Goal: Check status: Check status

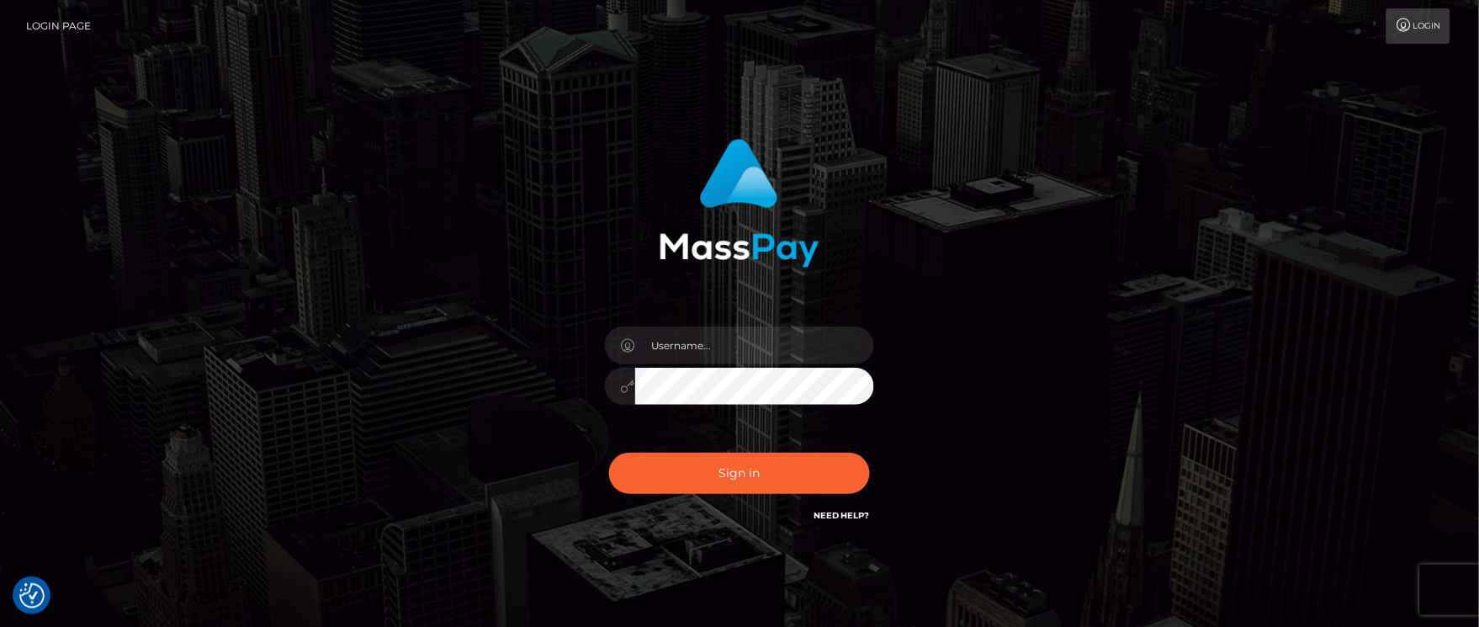
drag, startPoint x: 1070, startPoint y: 325, endPoint x: 818, endPoint y: 366, distance: 255.8
click at [1056, 326] on div "Sign in" at bounding box center [739, 340] width 959 height 428
click at [700, 347] on input "text" at bounding box center [754, 346] width 239 height 38
type input "Janet.ACE"
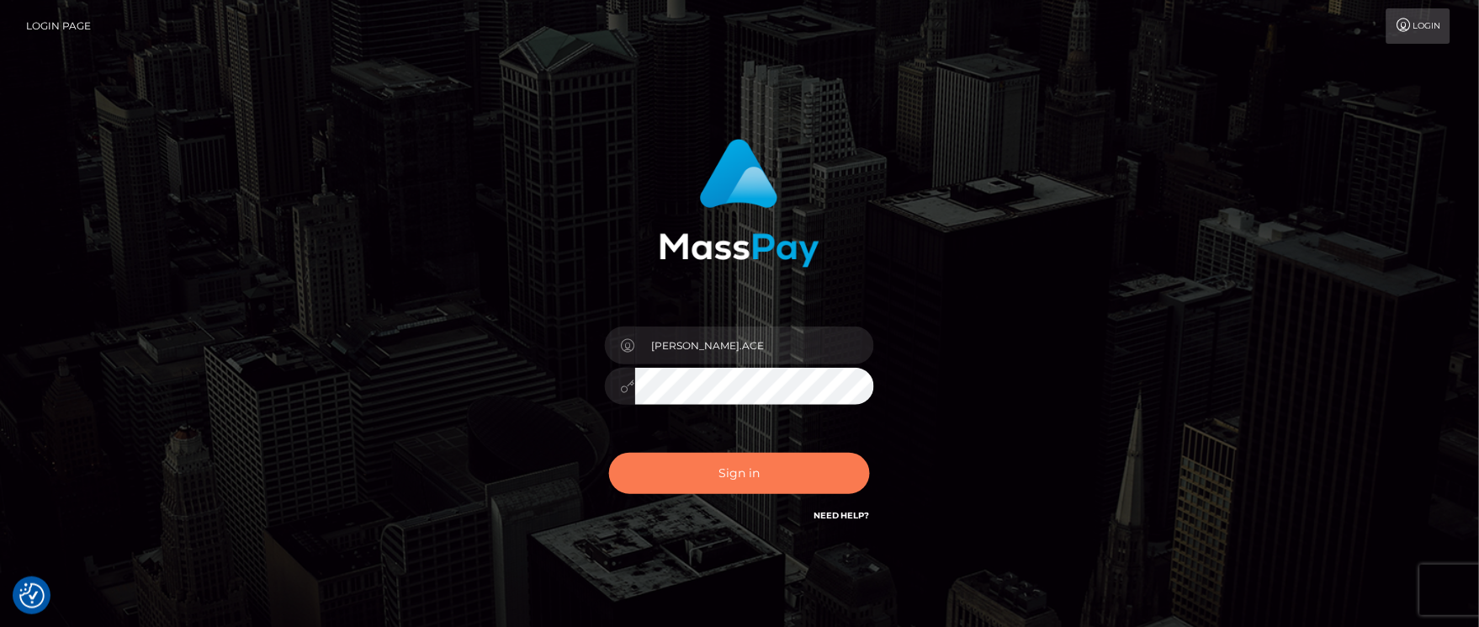
click at [716, 454] on button "Sign in" at bounding box center [739, 473] width 261 height 41
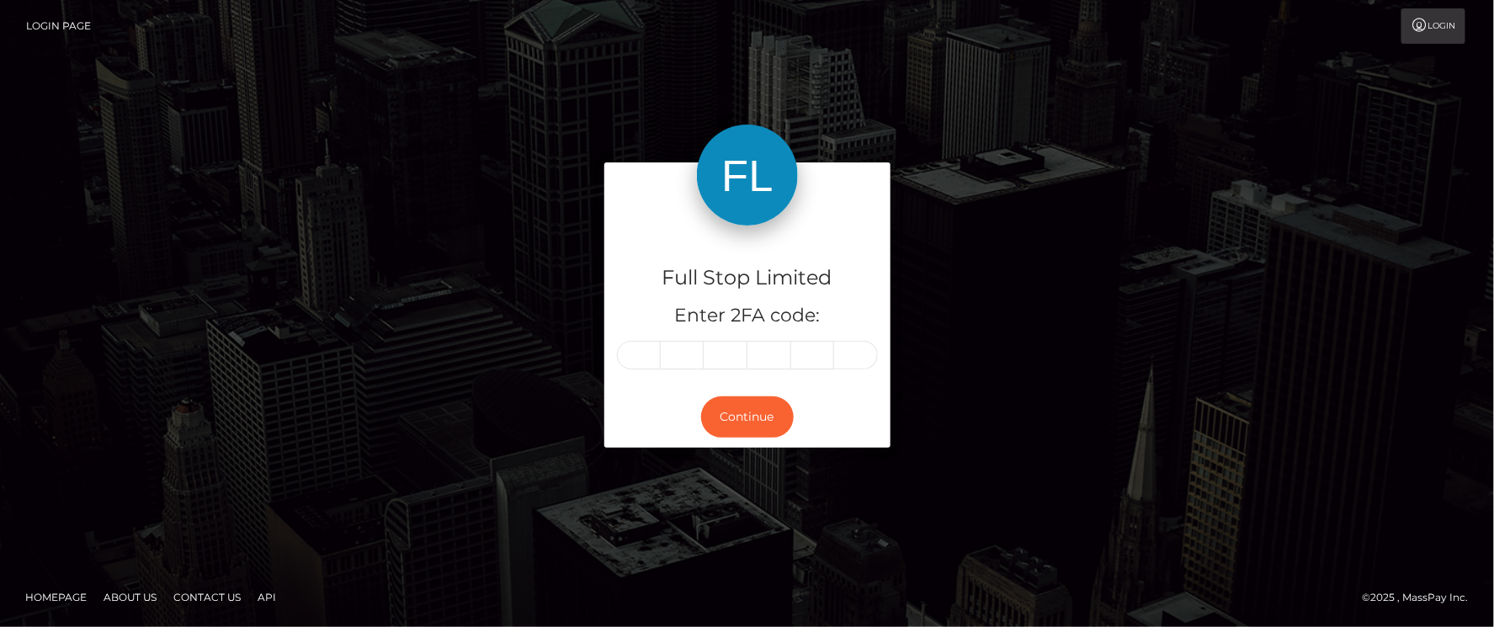
drag, startPoint x: 803, startPoint y: 265, endPoint x: 656, endPoint y: 375, distance: 183.3
click at [803, 265] on h4 "Full Stop Limited" at bounding box center [747, 277] width 261 height 29
click at [636, 358] on input "text" at bounding box center [639, 355] width 44 height 29
type input "7"
type input "1"
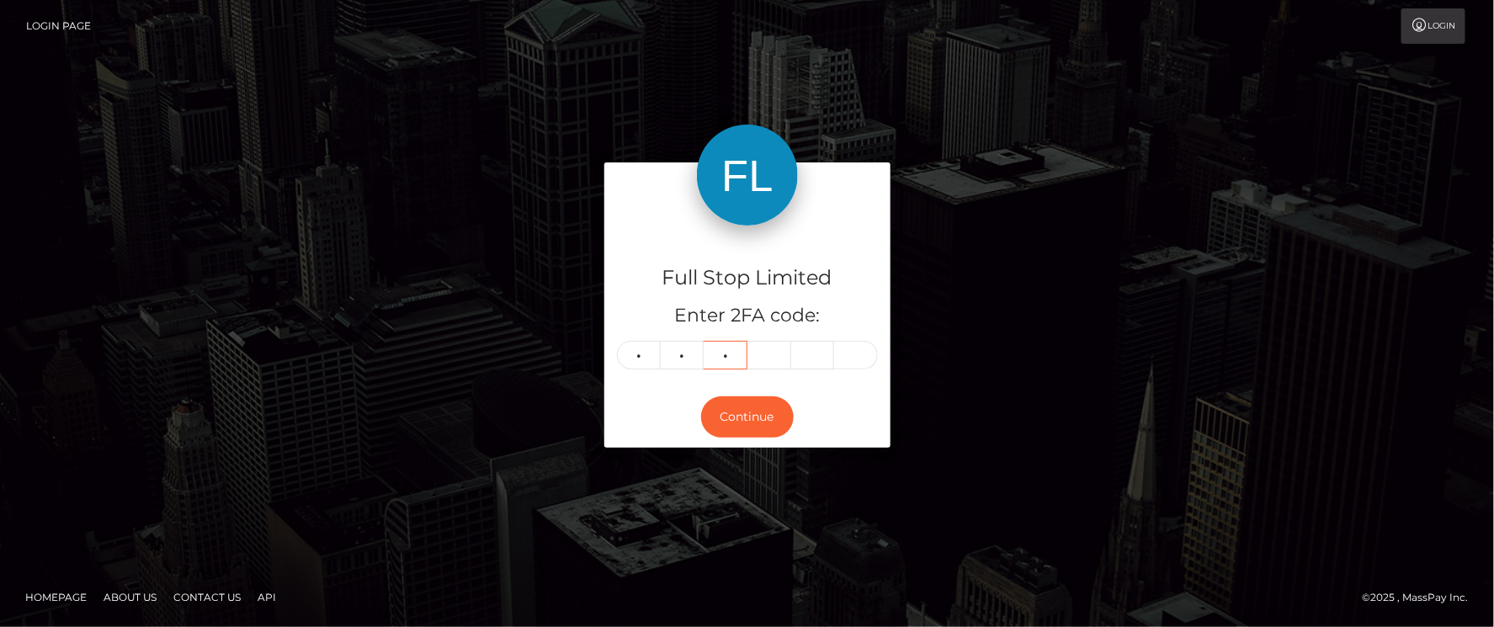
type input "7"
type input "0"
type input "9"
type input "3"
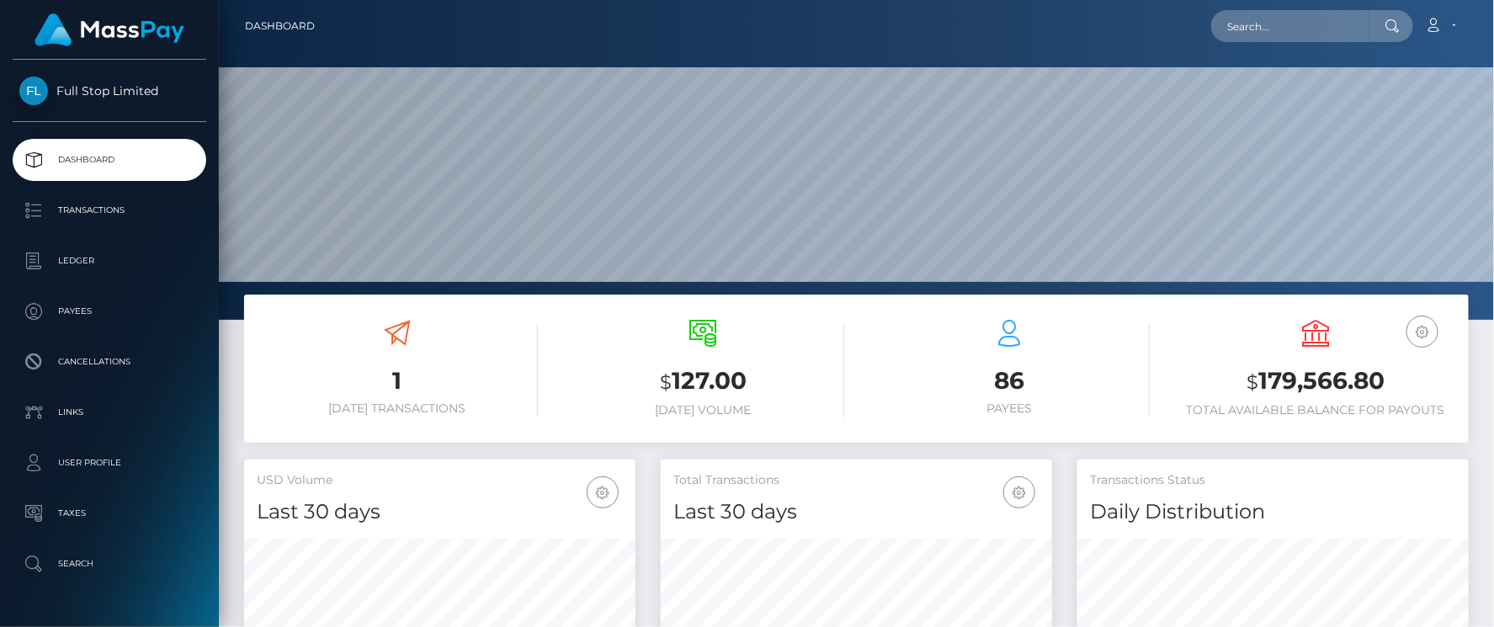
scroll to position [298, 390]
click at [1296, 19] on input "text" at bounding box center [1290, 26] width 158 height 32
paste input "32858862"
type input "32858862"
